Goal: Task Accomplishment & Management: Complete application form

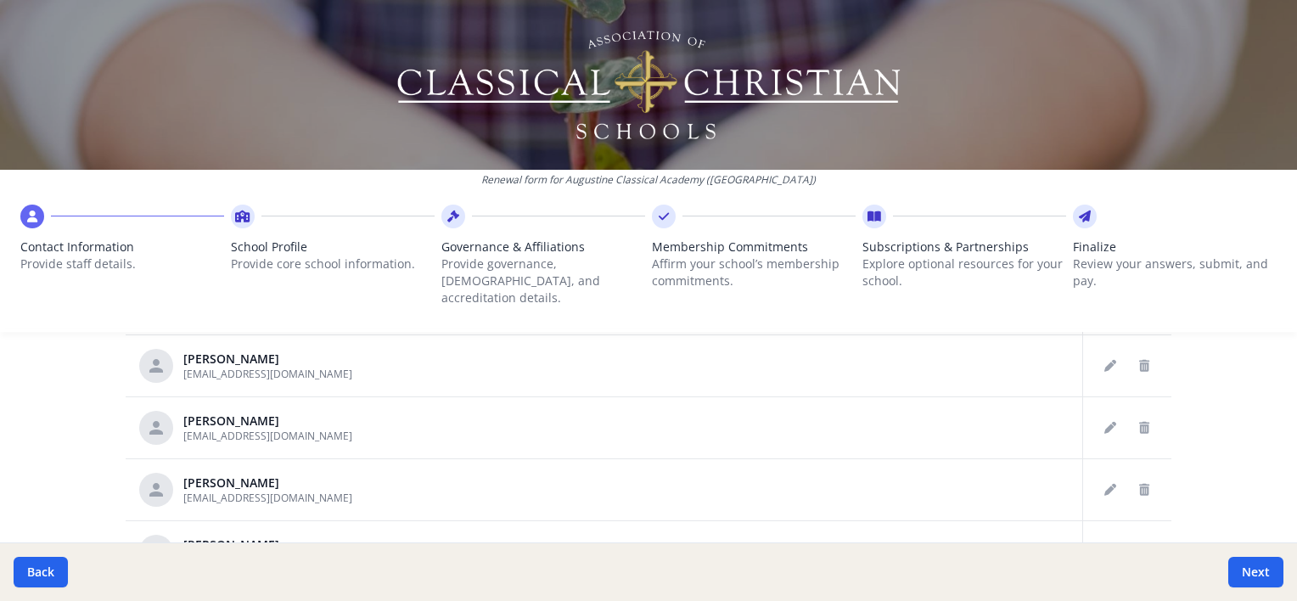
scroll to position [908, 0]
click at [1250, 570] on button "Next" at bounding box center [1255, 572] width 55 height 31
type input "[PHONE_NUMBER]"
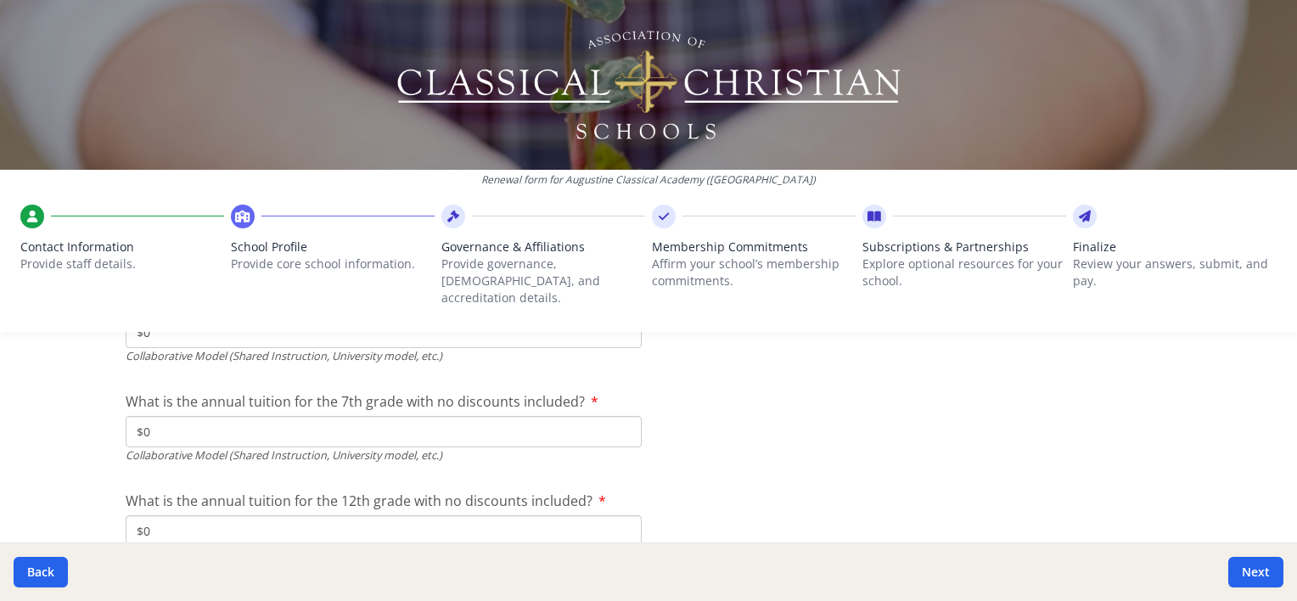
scroll to position [5754, 0]
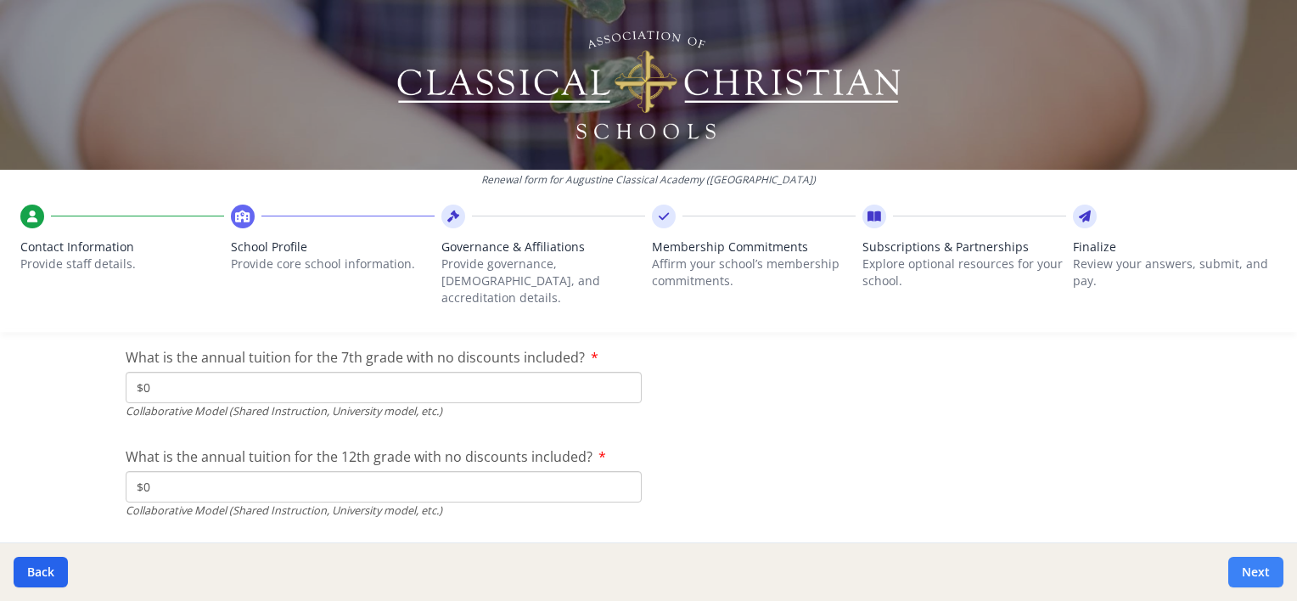
click at [1263, 576] on button "Next" at bounding box center [1255, 572] width 55 height 31
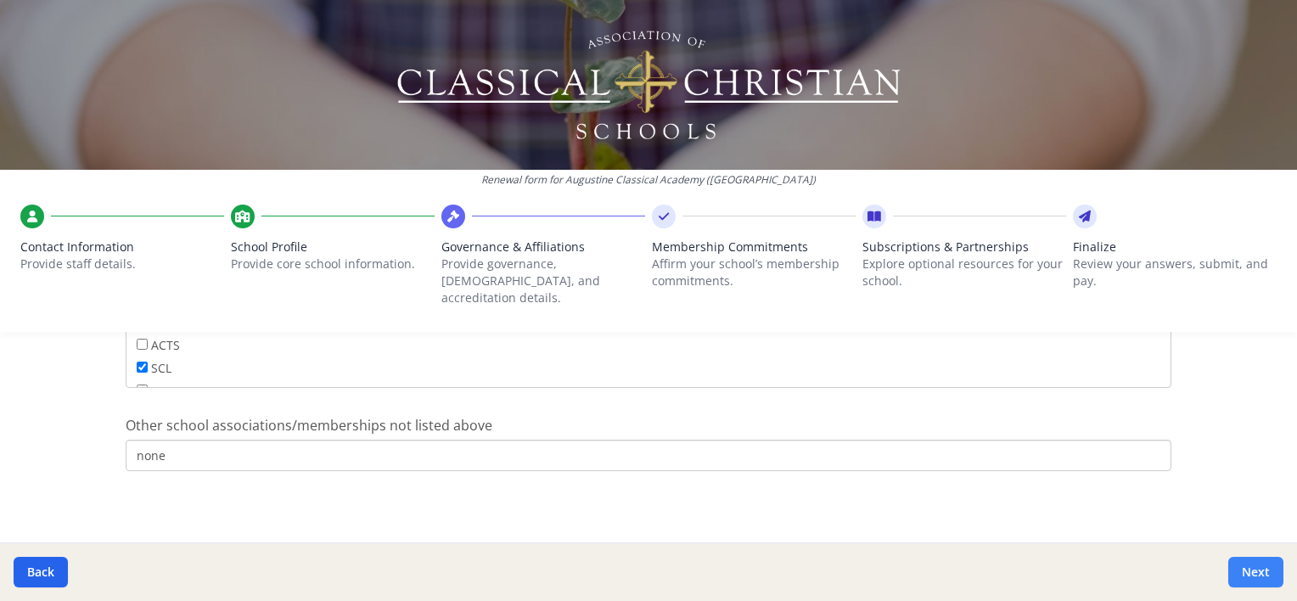
scroll to position [1031, 0]
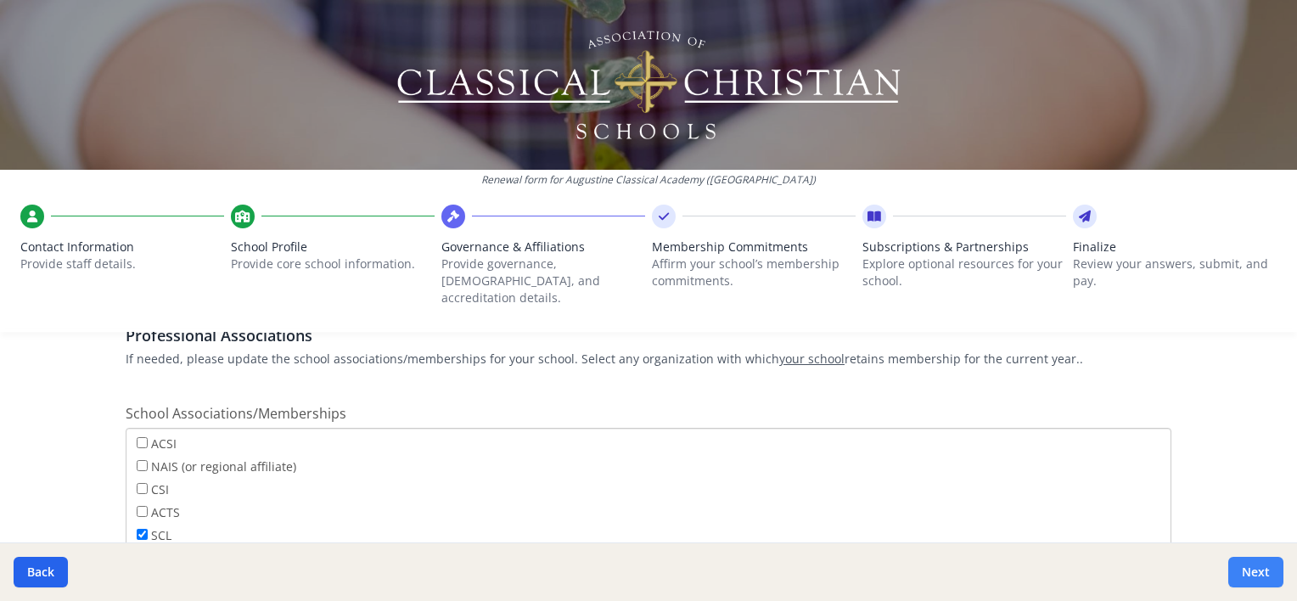
click at [1255, 573] on button "Next" at bounding box center [1255, 572] width 55 height 31
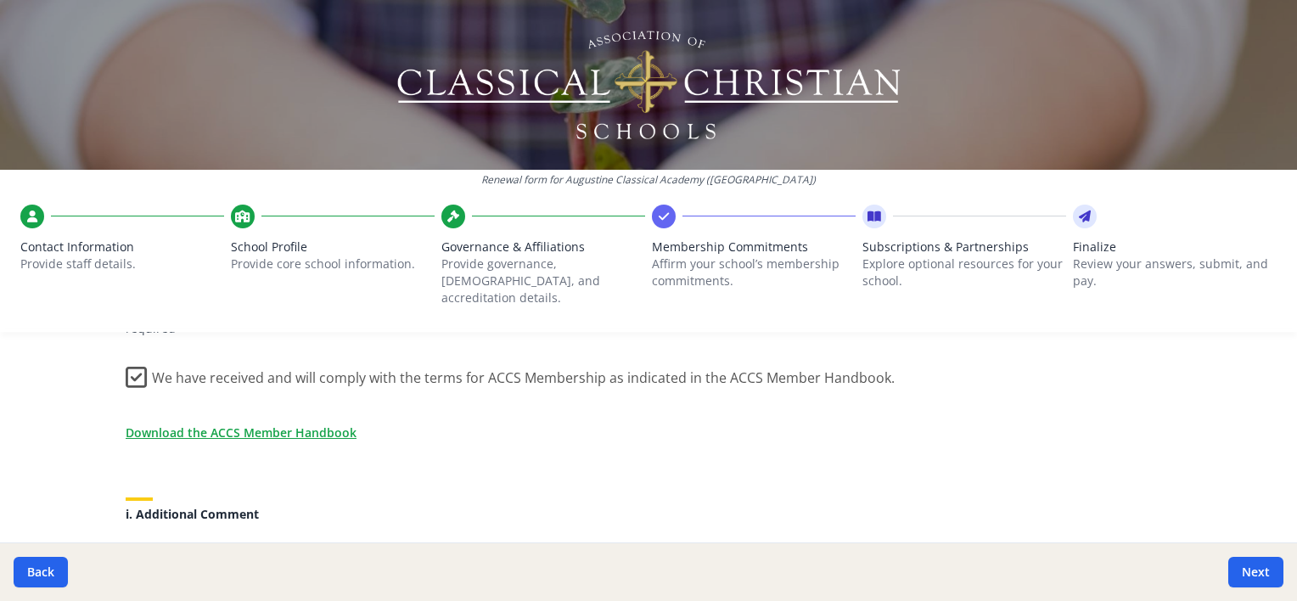
scroll to position [1499, 0]
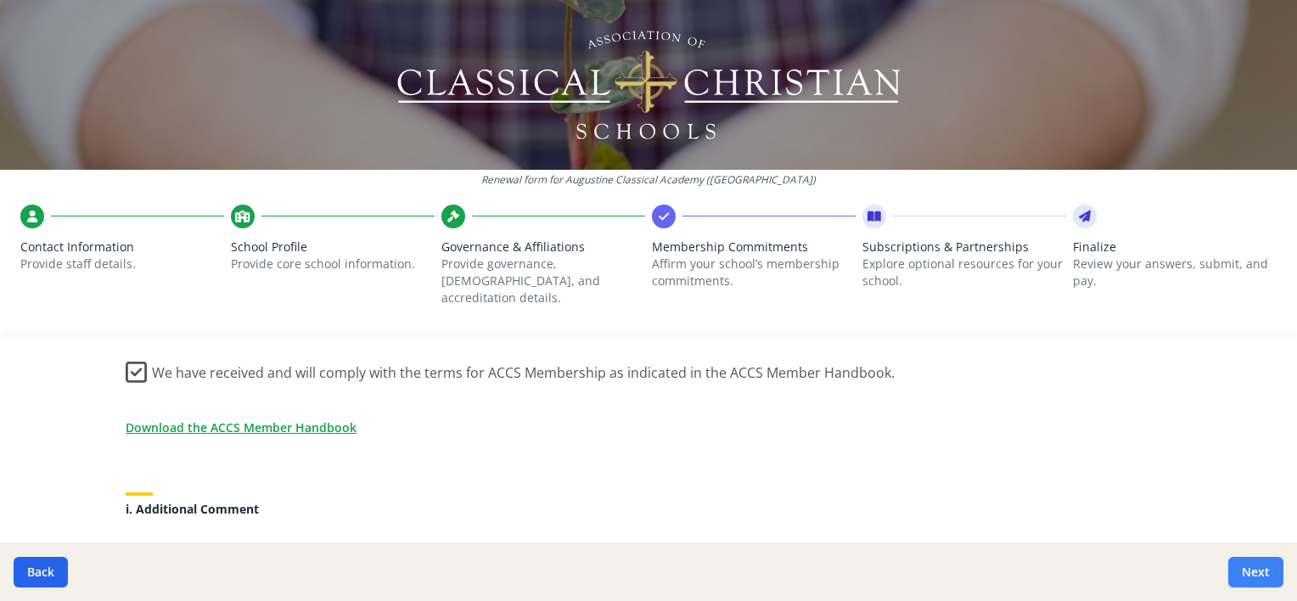
click at [1262, 571] on button "Next" at bounding box center [1255, 572] width 55 height 31
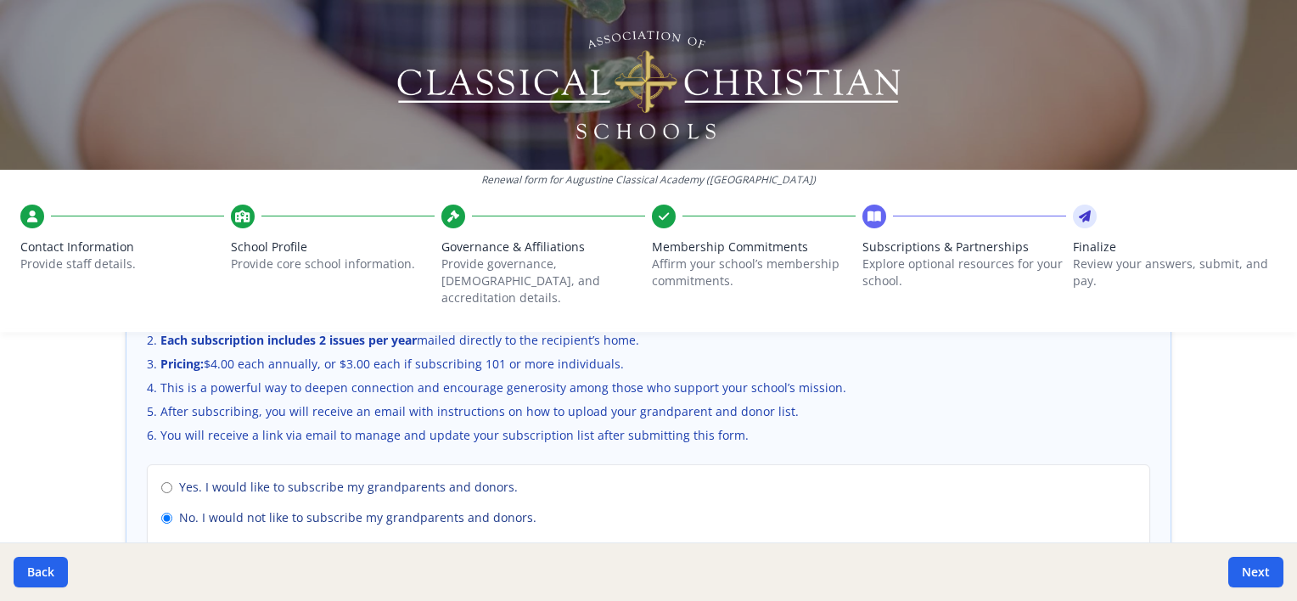
scroll to position [1187, 0]
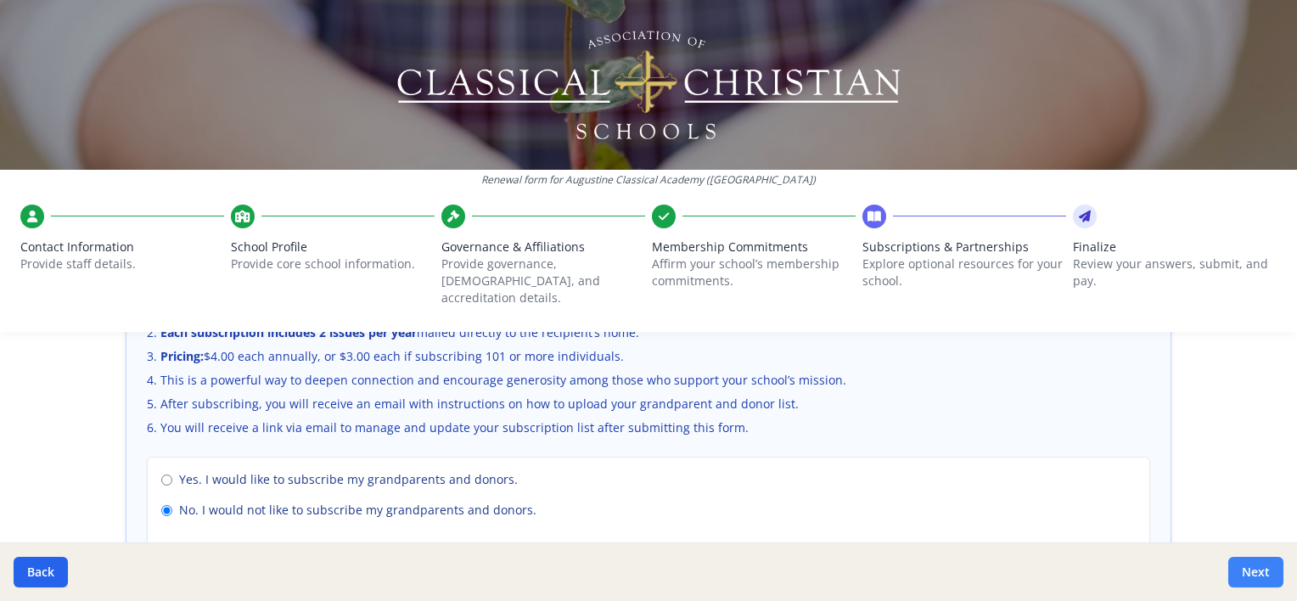
click at [1250, 572] on button "Next" at bounding box center [1255, 572] width 55 height 31
